Goal: Understand process/instructions: Learn how to perform a task or action

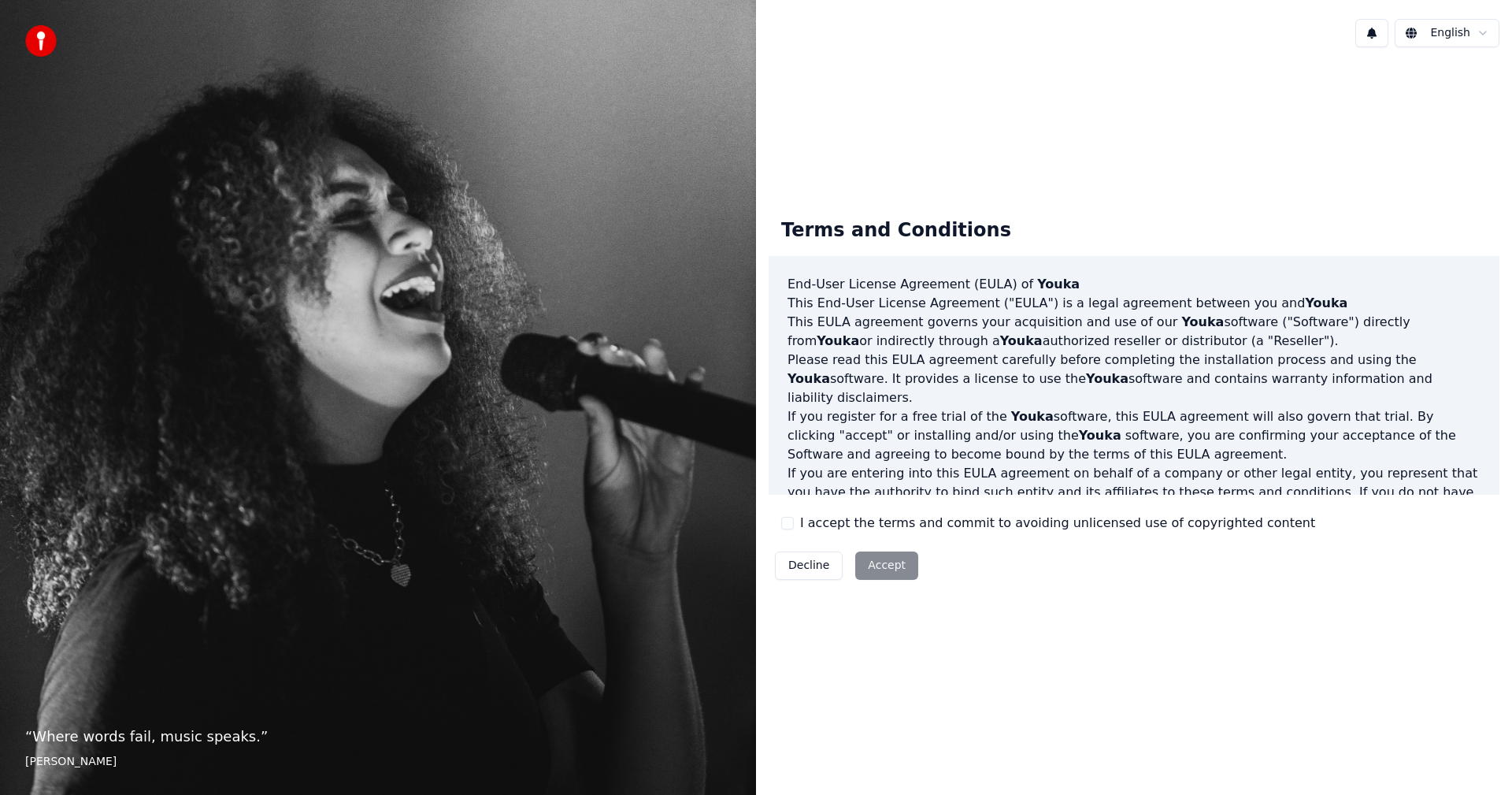
click at [889, 568] on div "Decline Accept" at bounding box center [846, 565] width 156 height 41
click at [865, 573] on div "Decline Accept" at bounding box center [846, 565] width 156 height 41
click at [878, 571] on div "Decline Accept" at bounding box center [846, 565] width 156 height 41
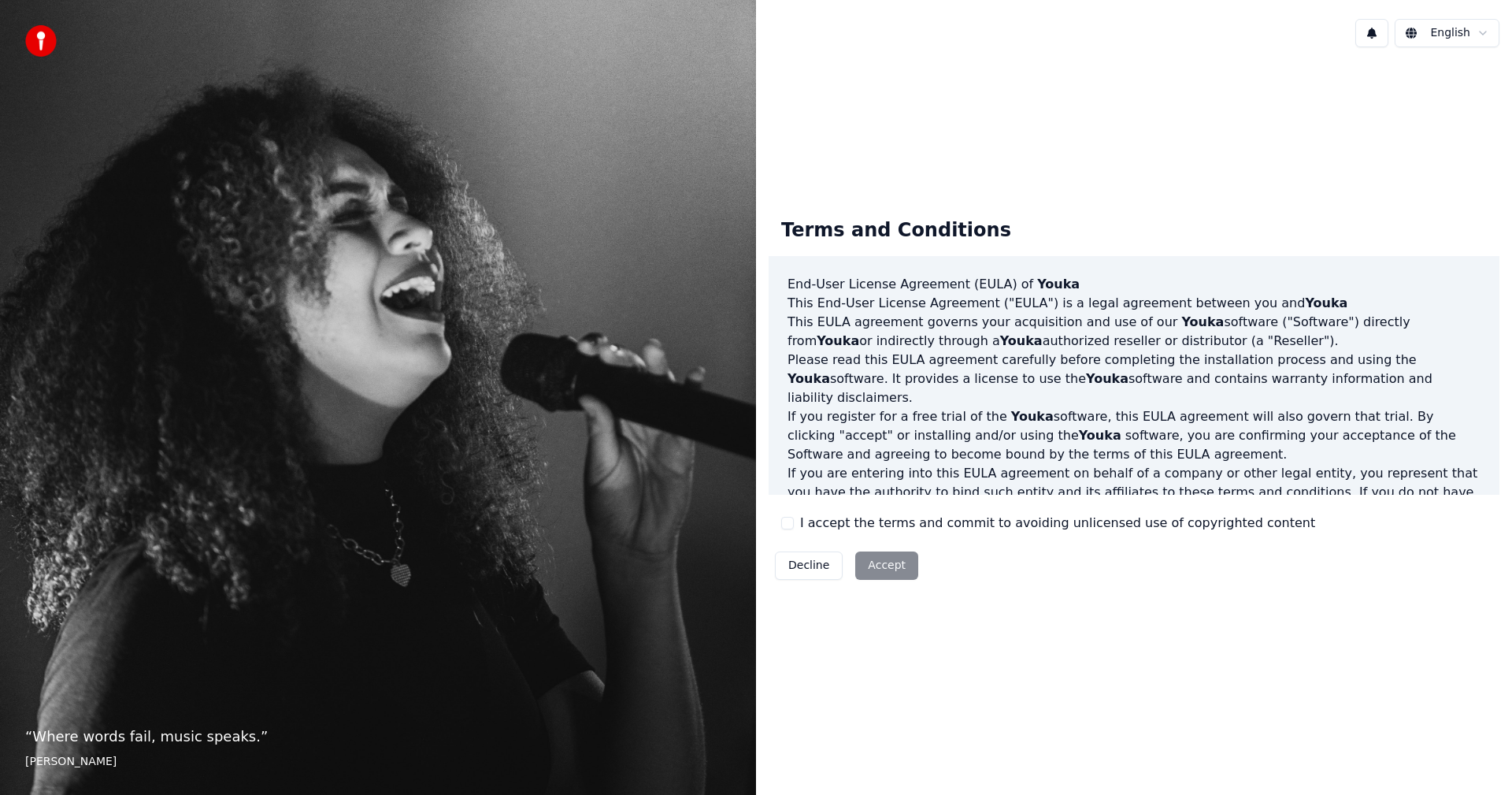
click at [812, 572] on button "Decline" at bounding box center [809, 565] width 68 height 28
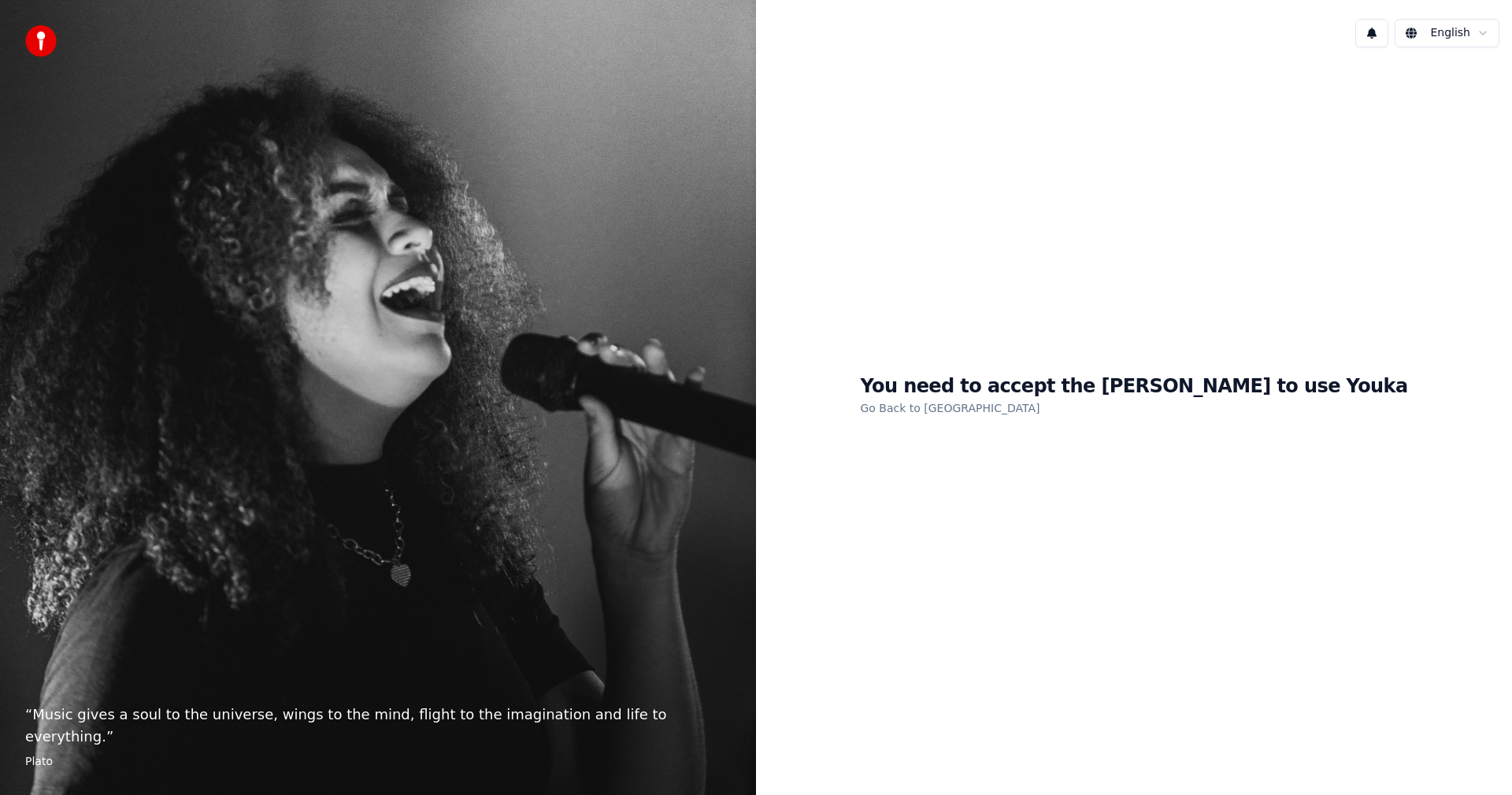
click at [1023, 548] on div "You need to accept the EULA to use Youka Go Back to EULA" at bounding box center [1134, 396] width 756 height 673
click at [1085, 398] on h1 "You need to accept the EULA to use Youka" at bounding box center [1133, 386] width 547 height 25
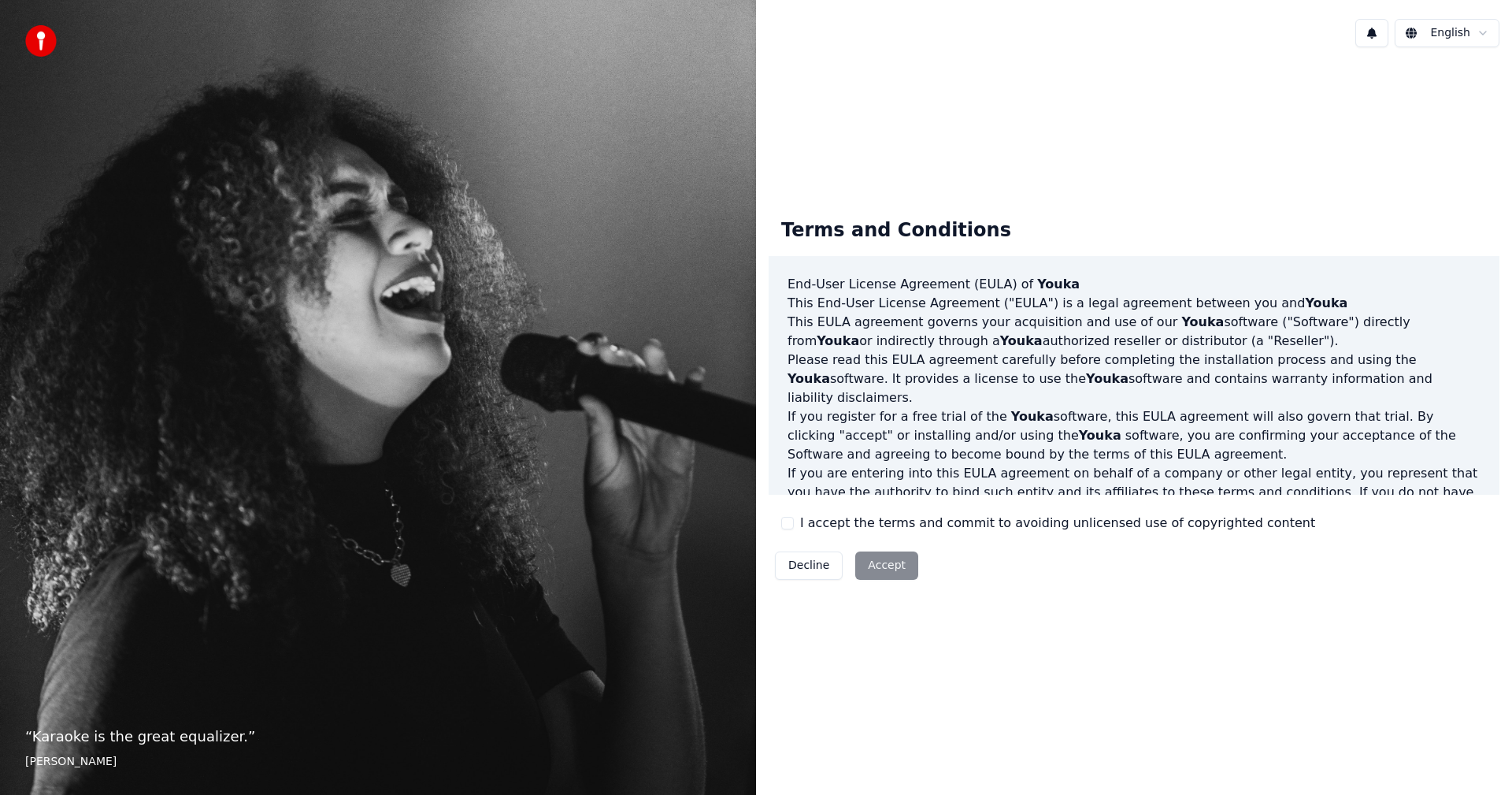
click at [883, 570] on div "Decline Accept" at bounding box center [846, 565] width 156 height 41
click at [884, 565] on div "Decline Accept" at bounding box center [846, 565] width 156 height 41
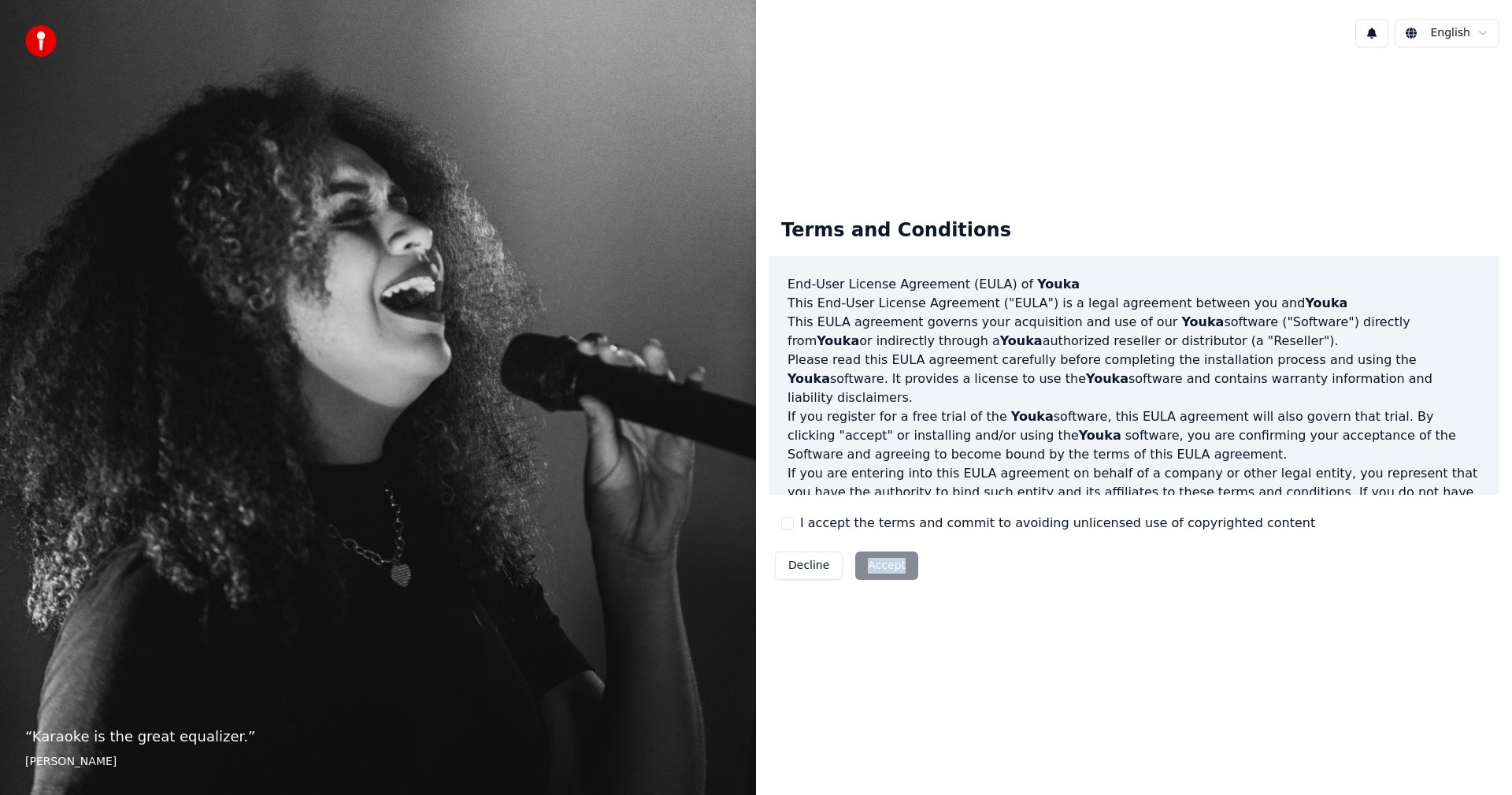
click at [884, 565] on div "Decline Accept" at bounding box center [846, 565] width 156 height 41
click at [884, 565] on div "Decline Accept" at bounding box center [846, 565] width 156 height 41
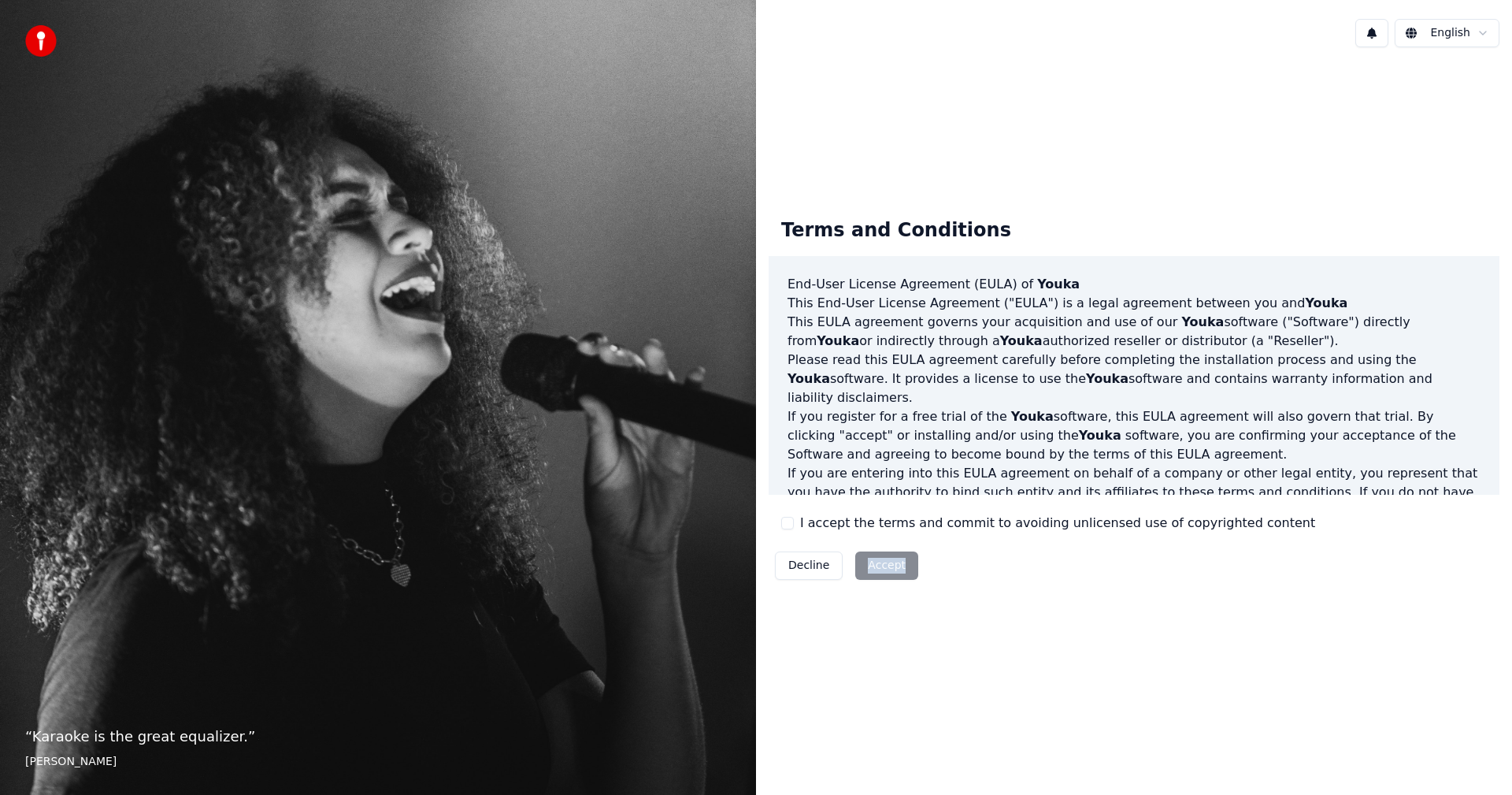
click at [884, 565] on div "Decline Accept" at bounding box center [846, 565] width 156 height 41
click at [878, 564] on div "Decline Accept" at bounding box center [846, 565] width 156 height 41
click at [874, 561] on div "Decline Accept" at bounding box center [846, 565] width 156 height 41
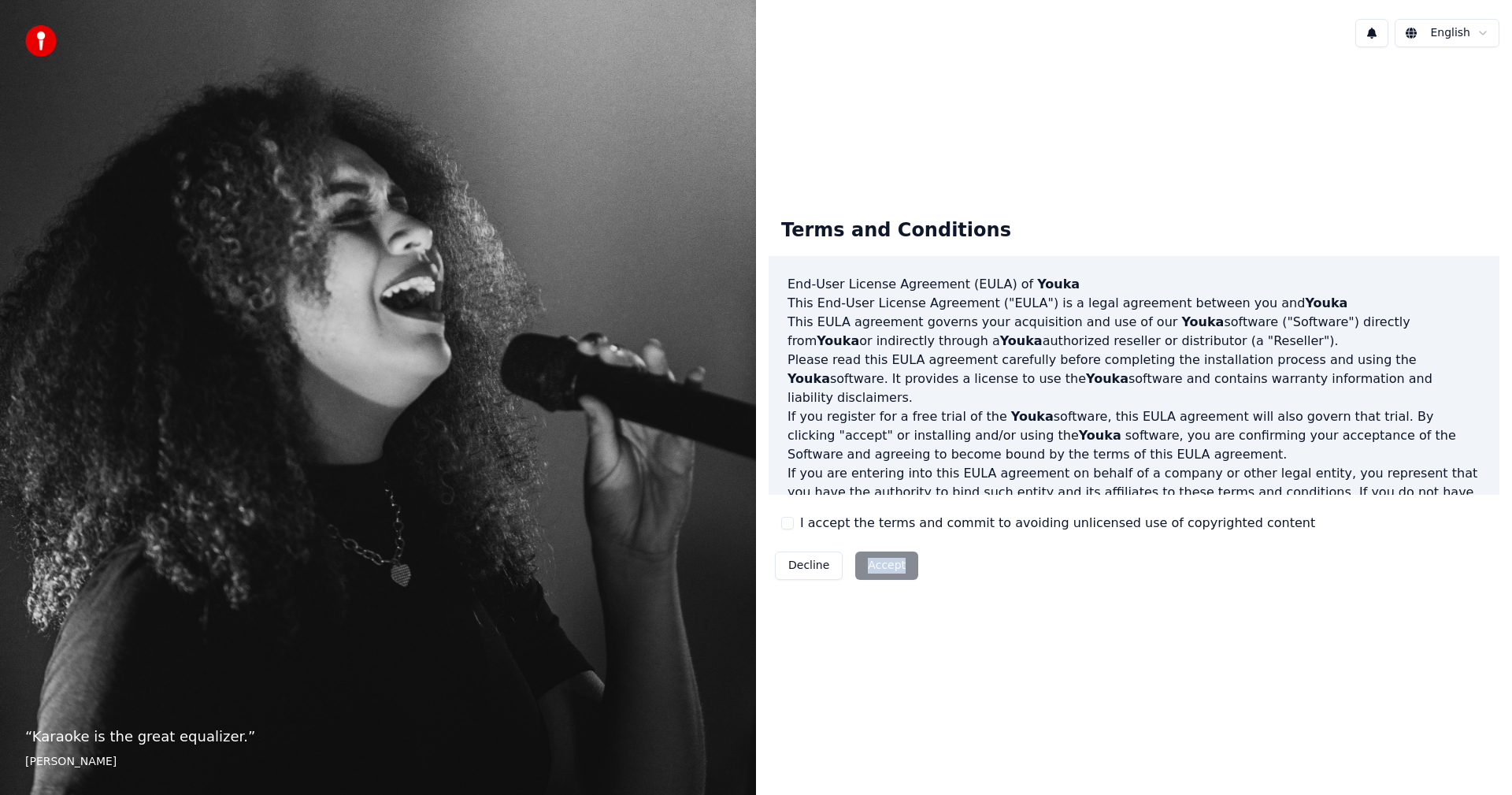
click at [874, 561] on div "Decline Accept" at bounding box center [846, 565] width 156 height 41
click at [916, 733] on div "English Terms and Conditions End-User License Agreement ([PERSON_NAME]) of Youk…" at bounding box center [1134, 398] width 756 height 795
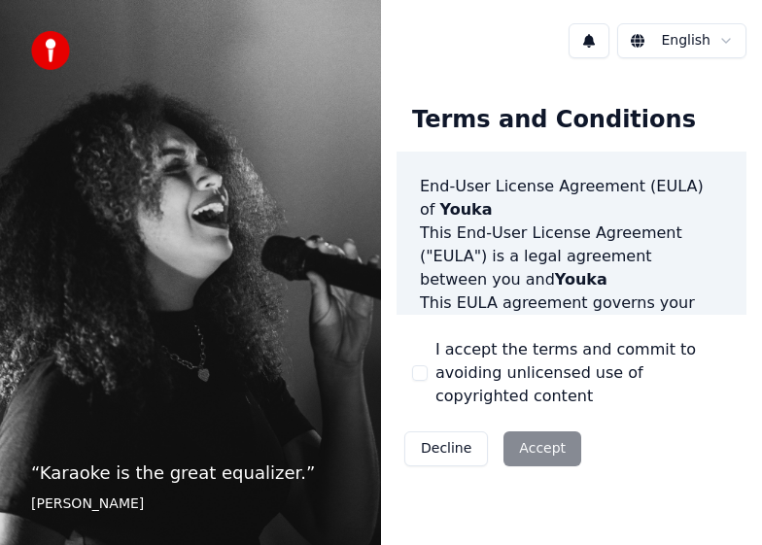
click at [521, 445] on div "Decline Accept" at bounding box center [492, 449] width 192 height 51
click at [564, 454] on div "Decline Accept" at bounding box center [492, 449] width 192 height 51
click at [564, 455] on div "Decline Accept" at bounding box center [492, 449] width 192 height 51
click at [549, 456] on div "Decline Accept" at bounding box center [492, 449] width 192 height 51
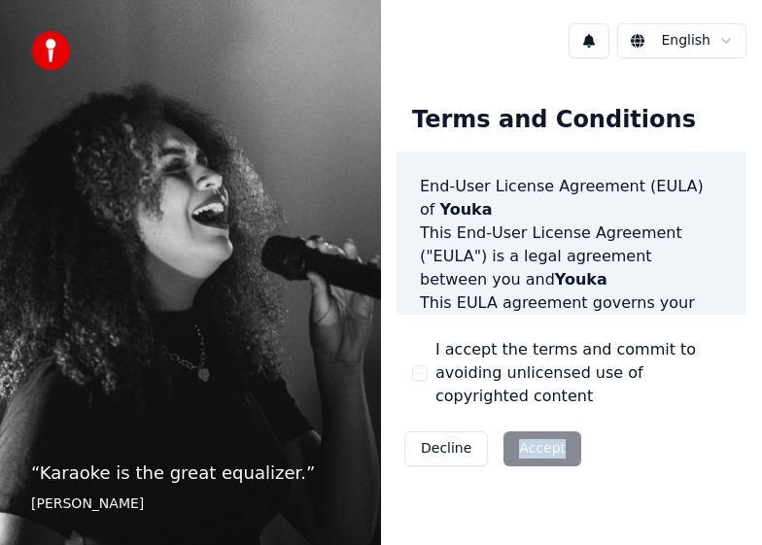
click at [549, 456] on div "Decline Accept" at bounding box center [492, 449] width 192 height 51
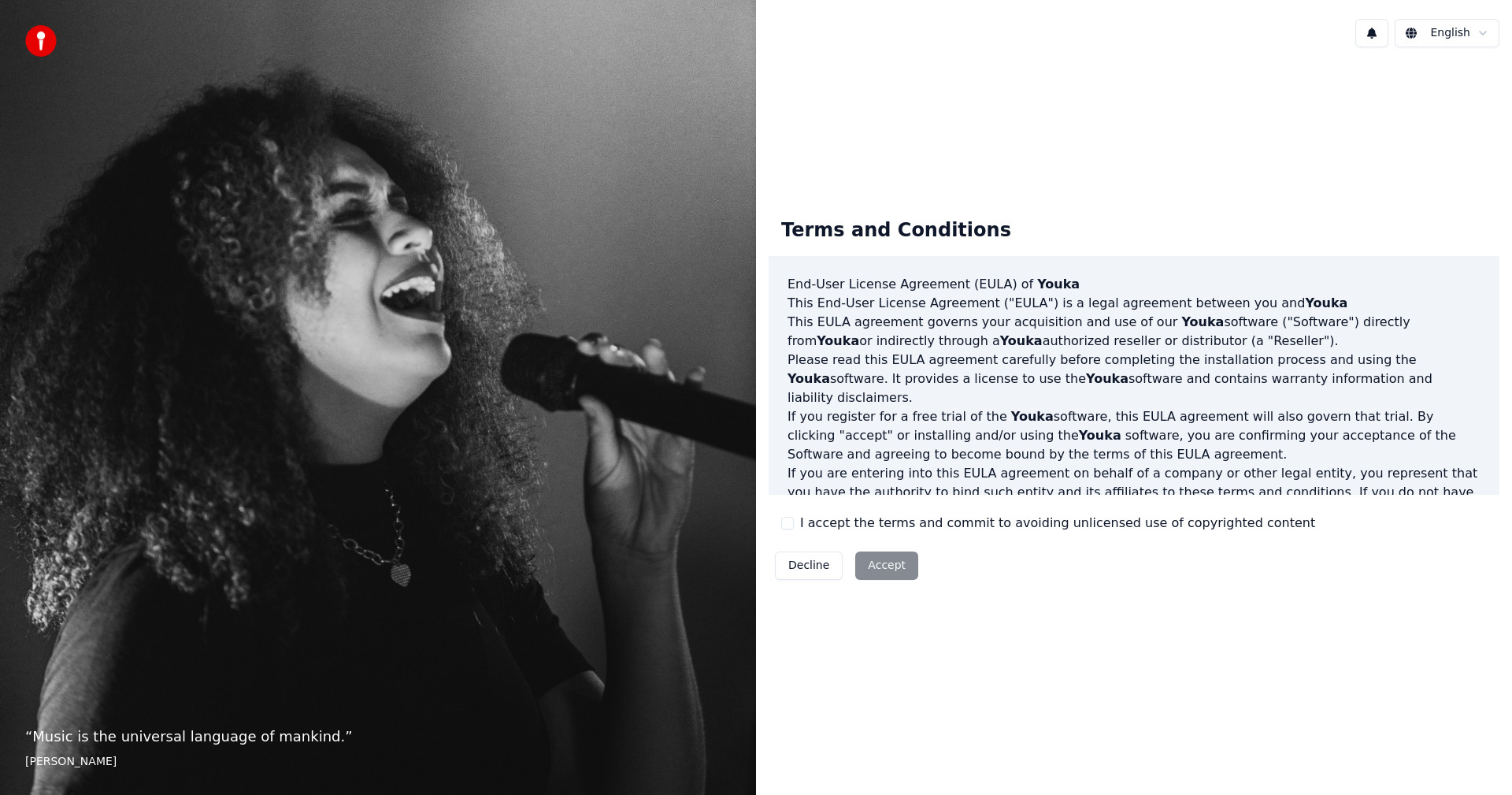
click at [875, 568] on div "Decline Accept" at bounding box center [846, 565] width 156 height 41
click at [868, 567] on div "Decline Accept" at bounding box center [846, 565] width 156 height 41
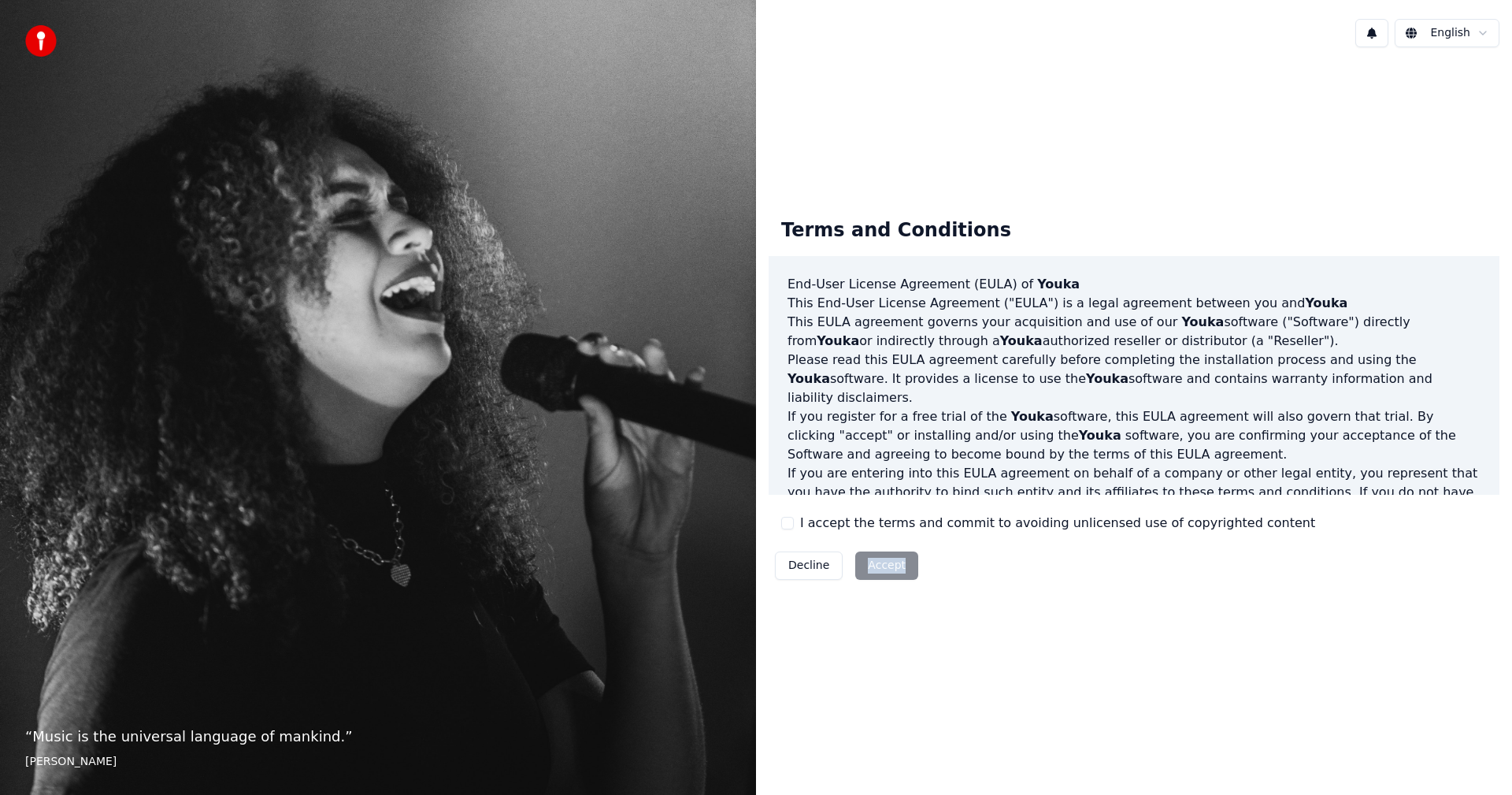
click at [868, 567] on div "Decline Accept" at bounding box center [846, 565] width 156 height 41
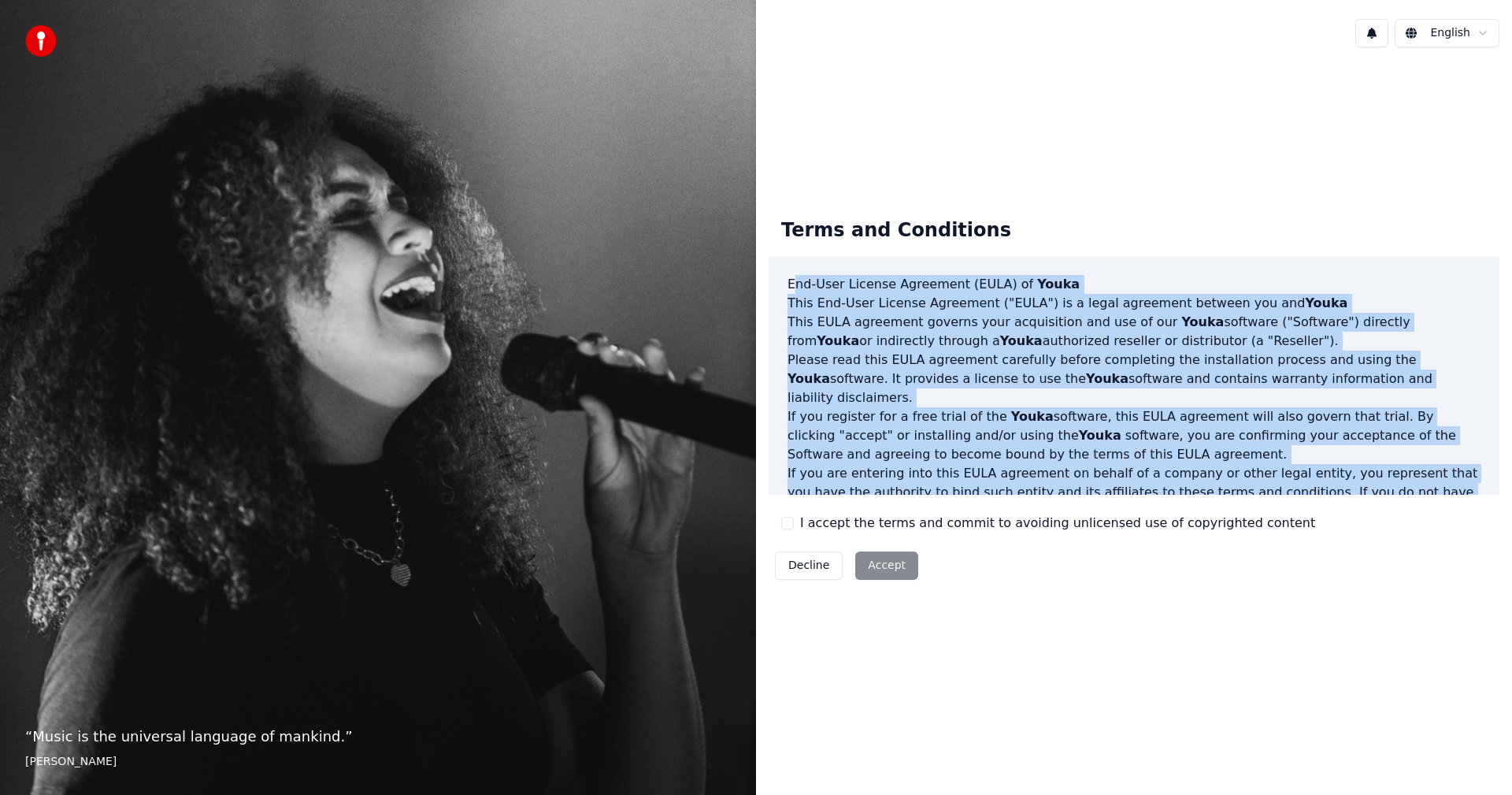
scroll to position [669, 0]
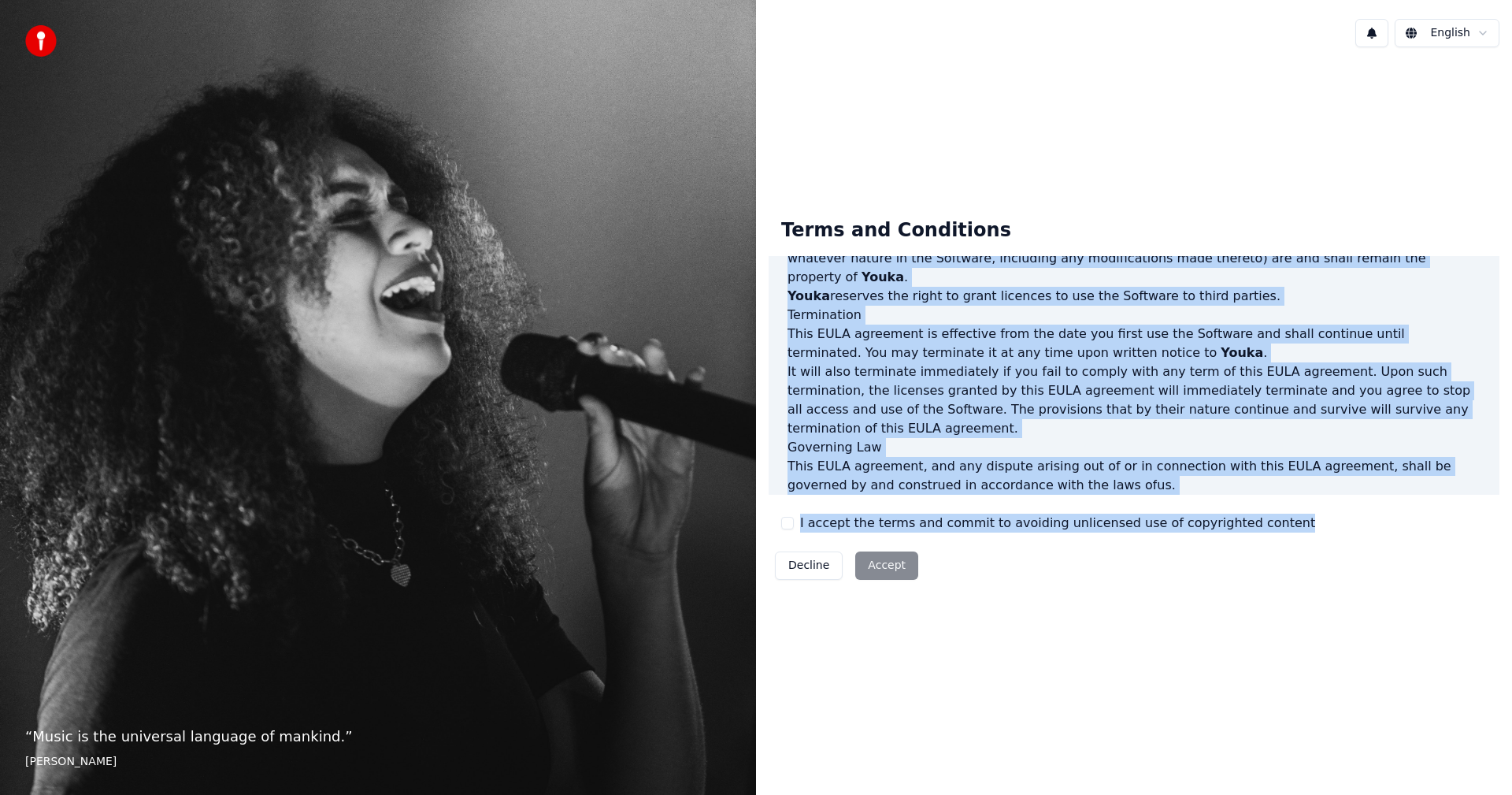
drag, startPoint x: 795, startPoint y: 291, endPoint x: 1360, endPoint y: 638, distance: 663.0
click at [1360, 638] on div "Terms and Conditions End-User License Agreement (EULA) of Youka This End-User L…" at bounding box center [1134, 396] width 756 height 673
drag, startPoint x: 1052, startPoint y: 569, endPoint x: 1015, endPoint y: 569, distance: 37.0
click at [1051, 569] on div "Terms and Conditions End-User License Agreement (EULA) of Youka This End-User L…" at bounding box center [1133, 396] width 730 height 380
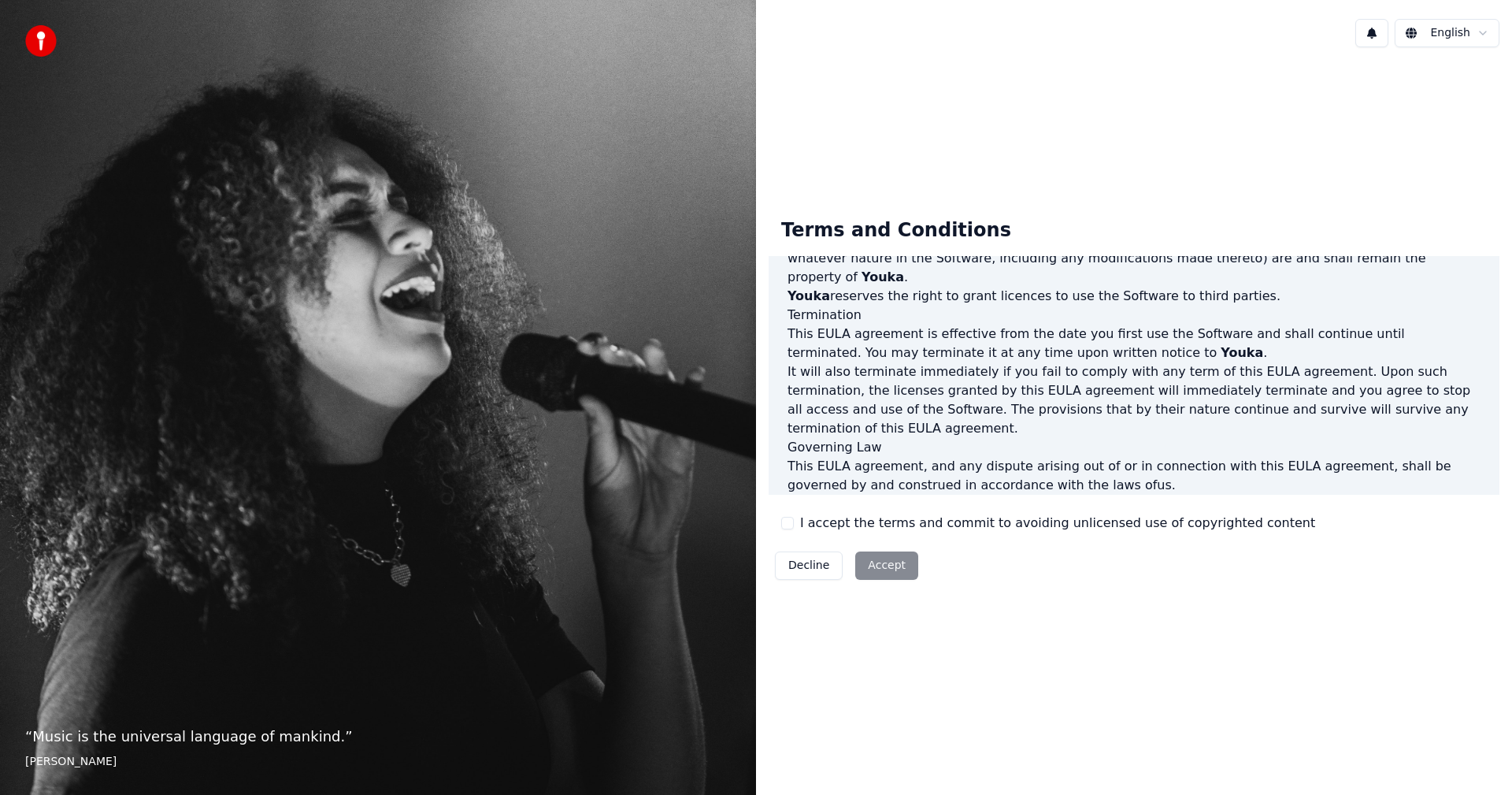
click at [890, 566] on div "Decline Accept" at bounding box center [846, 565] width 156 height 41
click at [889, 567] on div "Decline Accept" at bounding box center [846, 565] width 156 height 41
drag, startPoint x: 859, startPoint y: 519, endPoint x: 992, endPoint y: 539, distance: 134.5
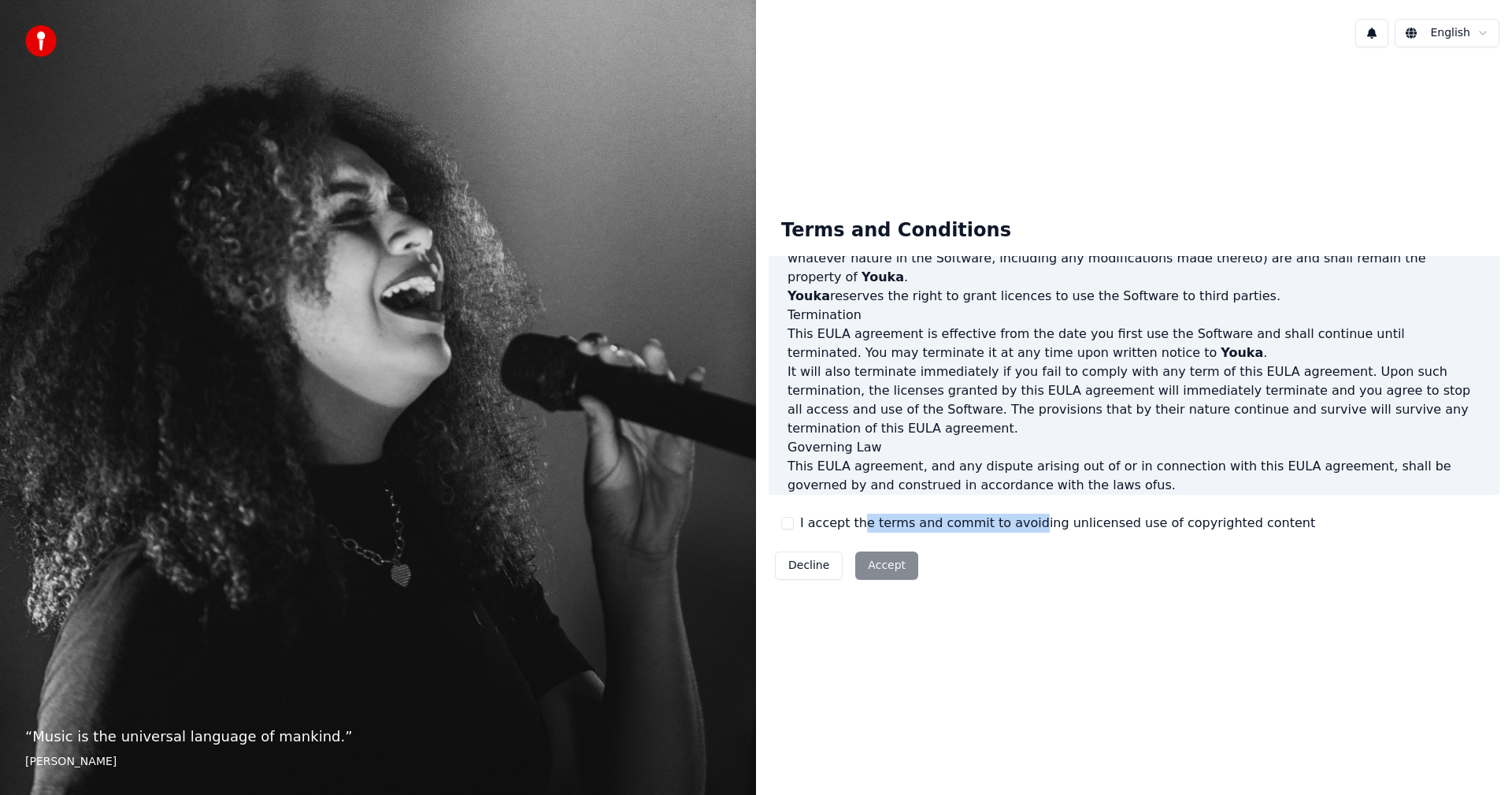
click at [992, 539] on div "Terms and Conditions End-User License Agreement (EULA) of Youka This End-User L…" at bounding box center [1133, 396] width 730 height 380
click at [809, 570] on button "Decline" at bounding box center [809, 565] width 68 height 28
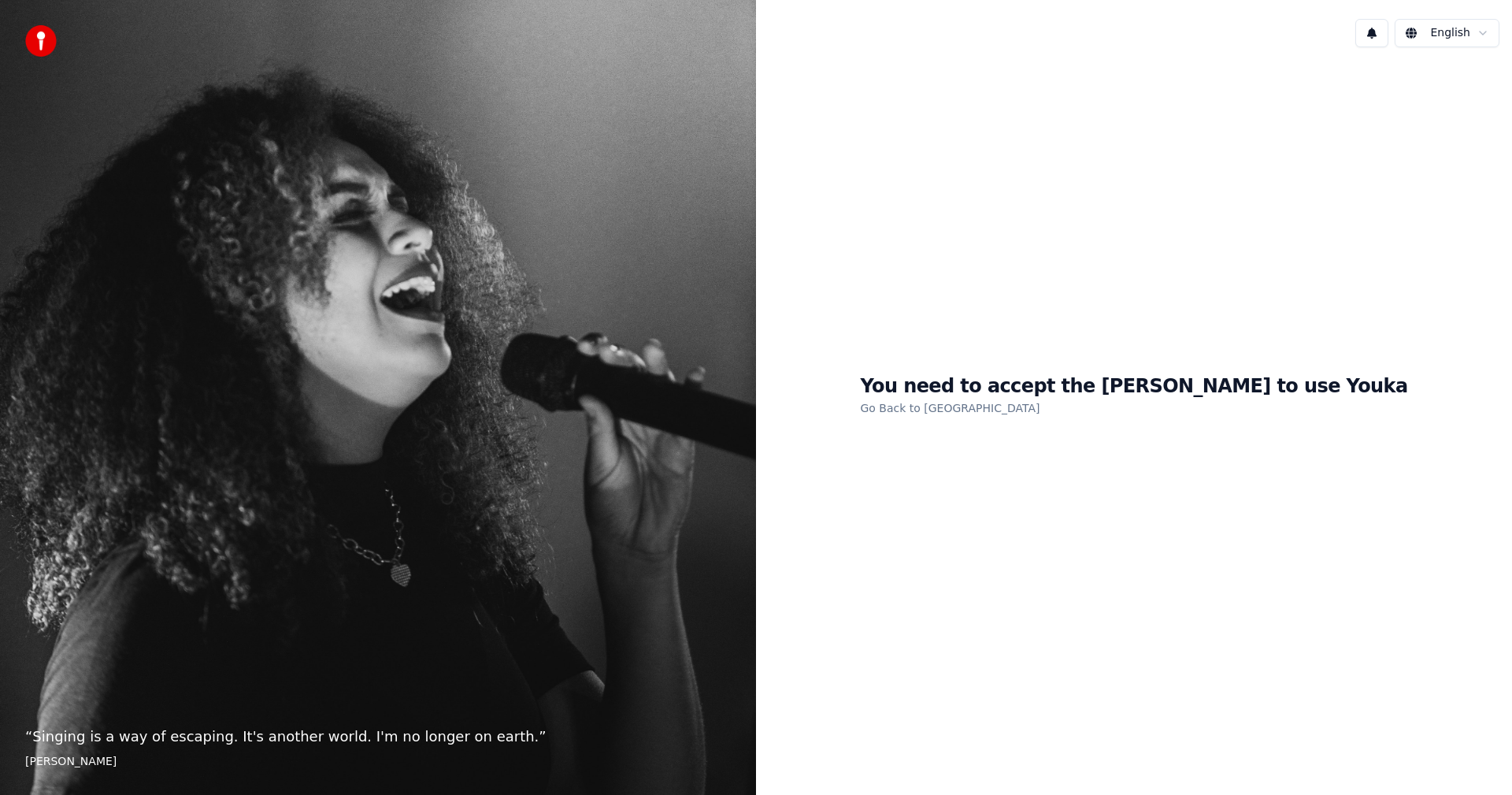
click at [1078, 399] on div "You need to accept the EULA to use Youka Go Back to EULA" at bounding box center [1133, 396] width 547 height 44
